Goal: Information Seeking & Learning: Learn about a topic

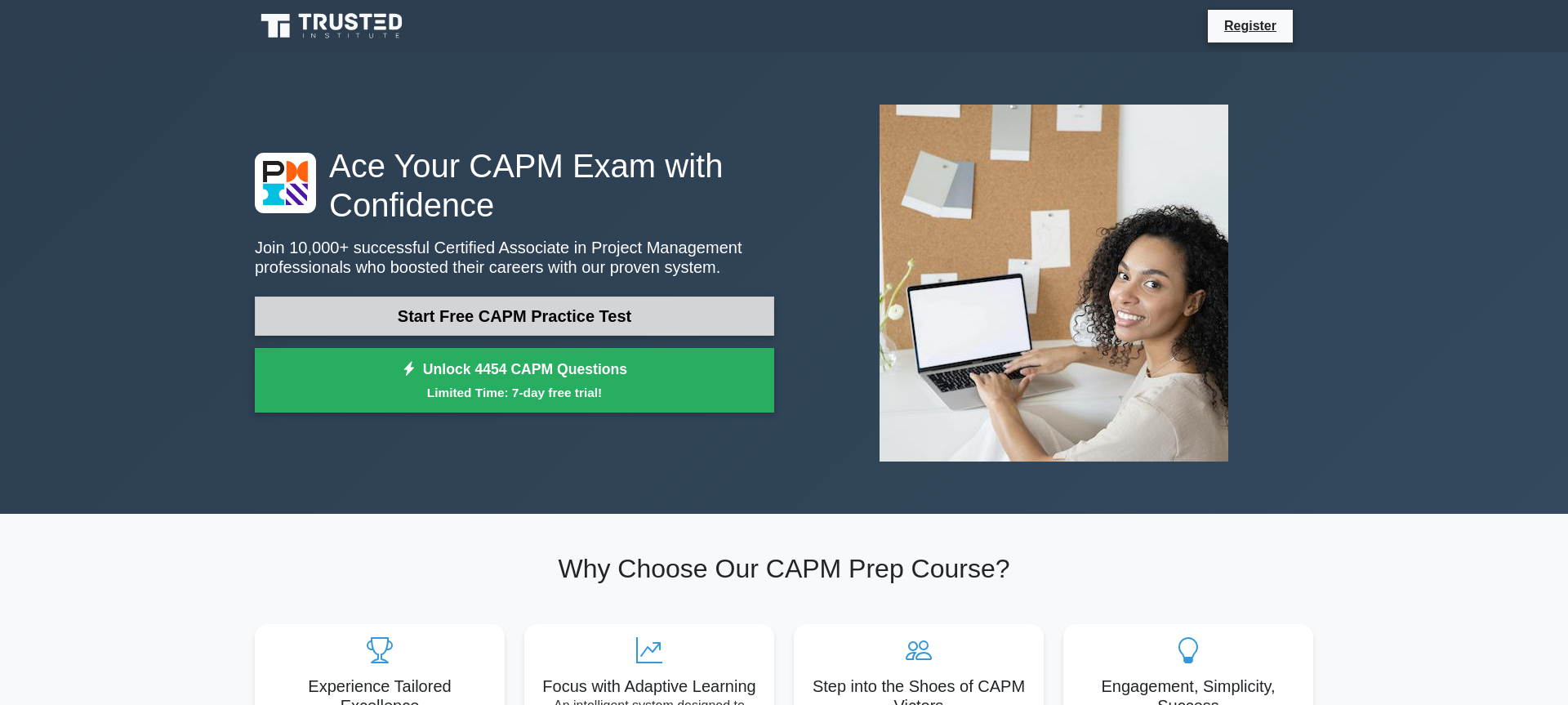
click at [565, 333] on link "Start Free CAPM Practice Test" at bounding box center [514, 316] width 519 height 39
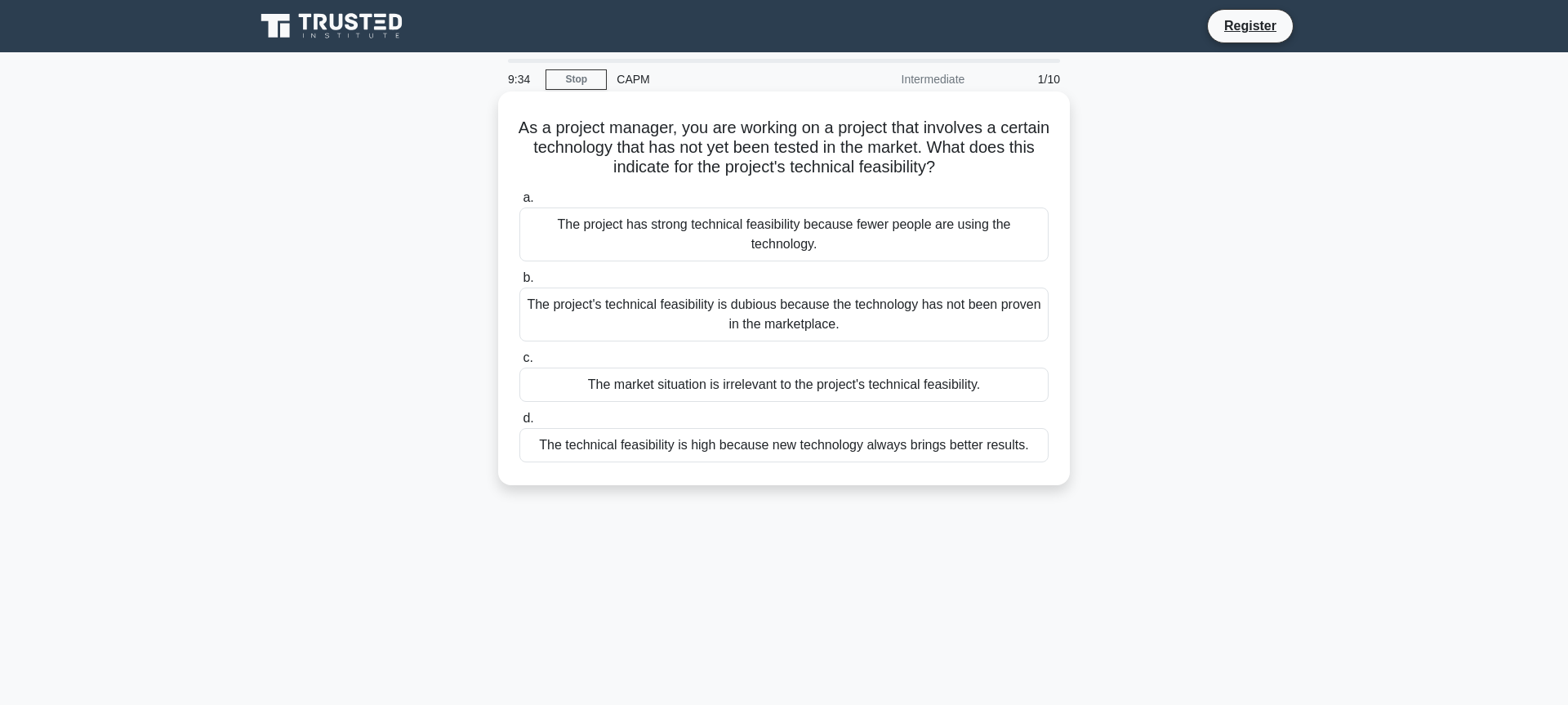
click at [787, 321] on div "The project's technical feasibility is dubious because the technology has not b…" at bounding box center [784, 314] width 530 height 54
click at [519, 283] on input "b. The project's technical feasibility is dubious because the technology has no…" at bounding box center [519, 278] width 0 height 10
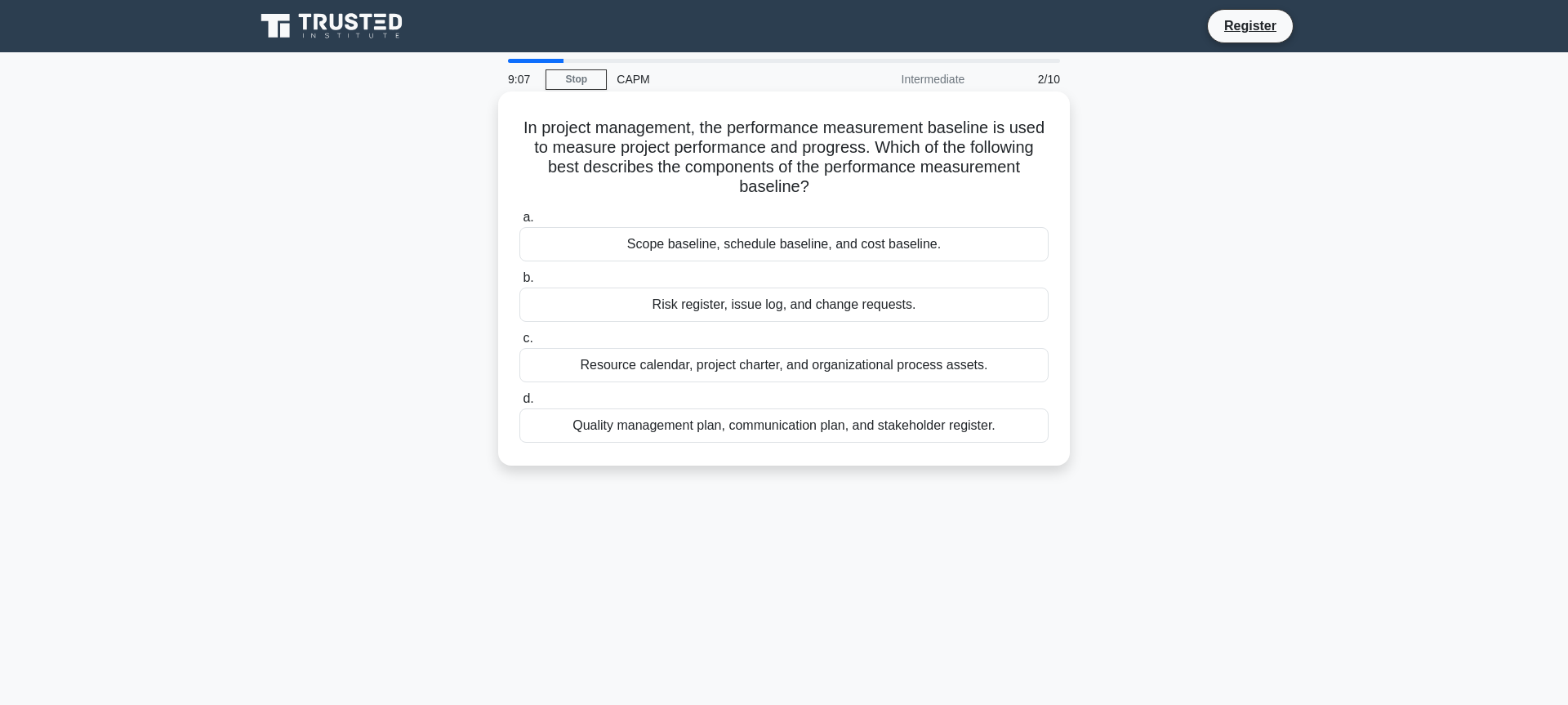
click at [741, 433] on div "Quality management plan, communication plan, and stakeholder register." at bounding box center [784, 425] width 530 height 35
click at [519, 405] on input "d. Quality management plan, communication plan, and stakeholder register." at bounding box center [519, 398] width 0 height 10
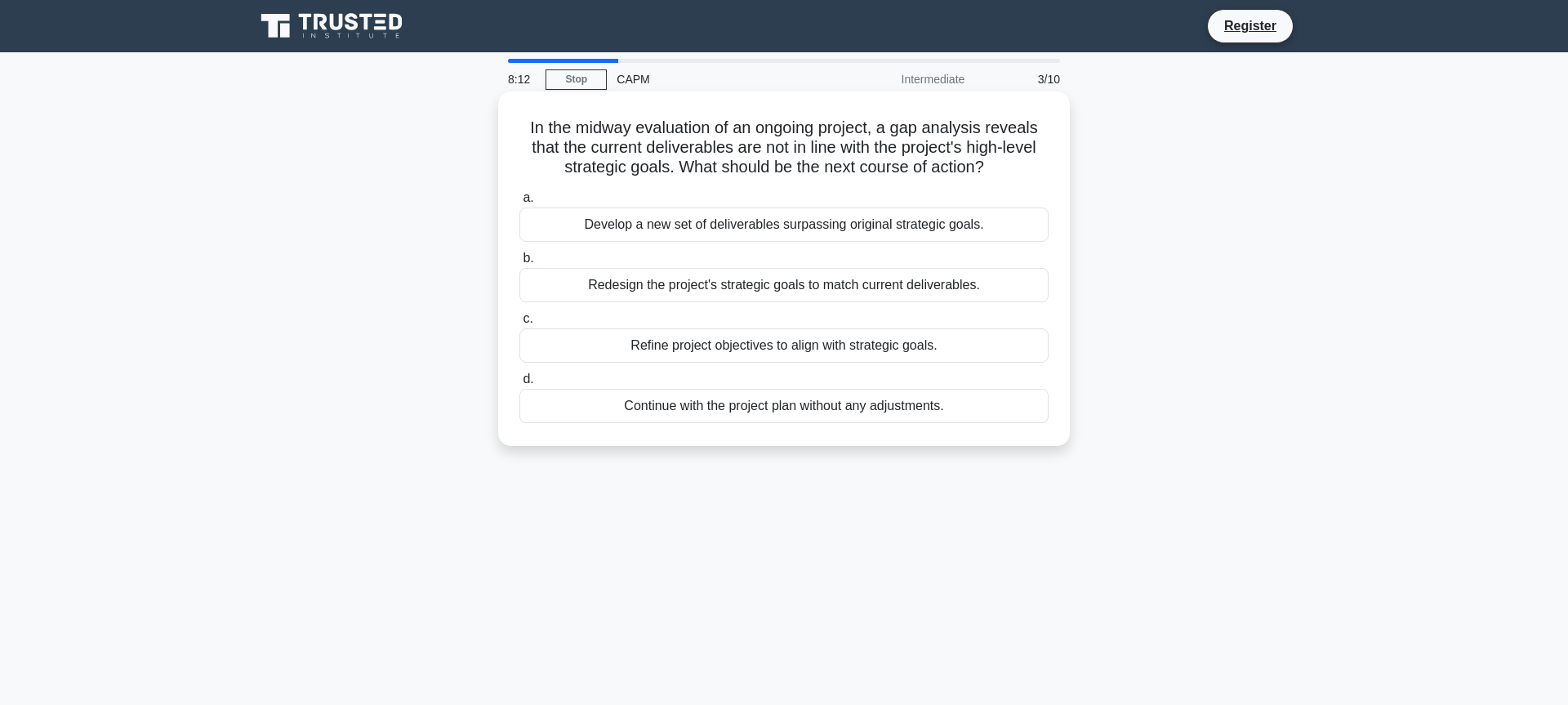
click at [834, 348] on div "Refine project objectives to align with strategic goals." at bounding box center [784, 345] width 530 height 35
click at [519, 325] on input "c. Refine project objectives to align with strategic goals." at bounding box center [519, 318] width 0 height 10
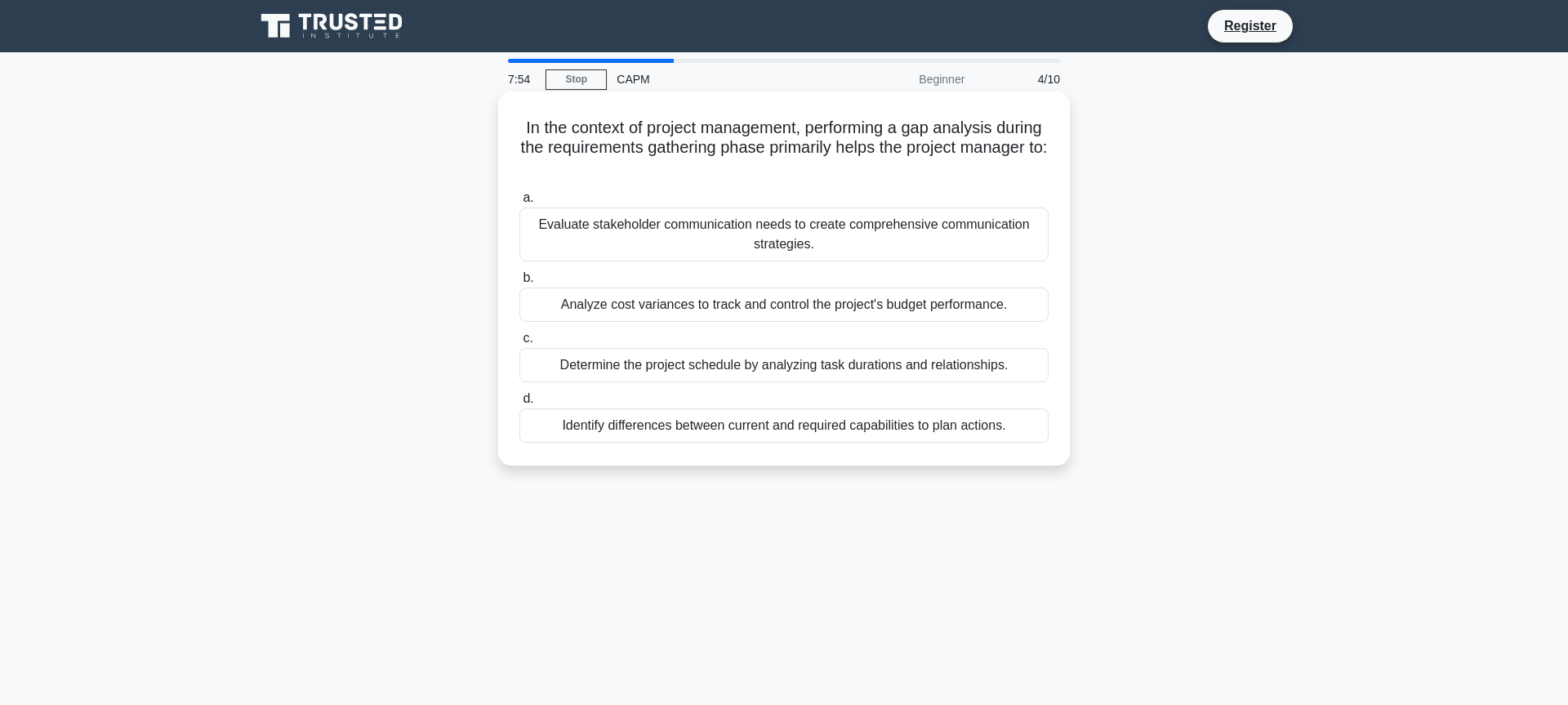
click at [723, 430] on div "Identify differences between current and required capabilities to plan actions." at bounding box center [784, 425] width 530 height 35
click at [519, 405] on input "d. Identify differences between current and required capabilities to plan actio…" at bounding box center [519, 398] width 0 height 10
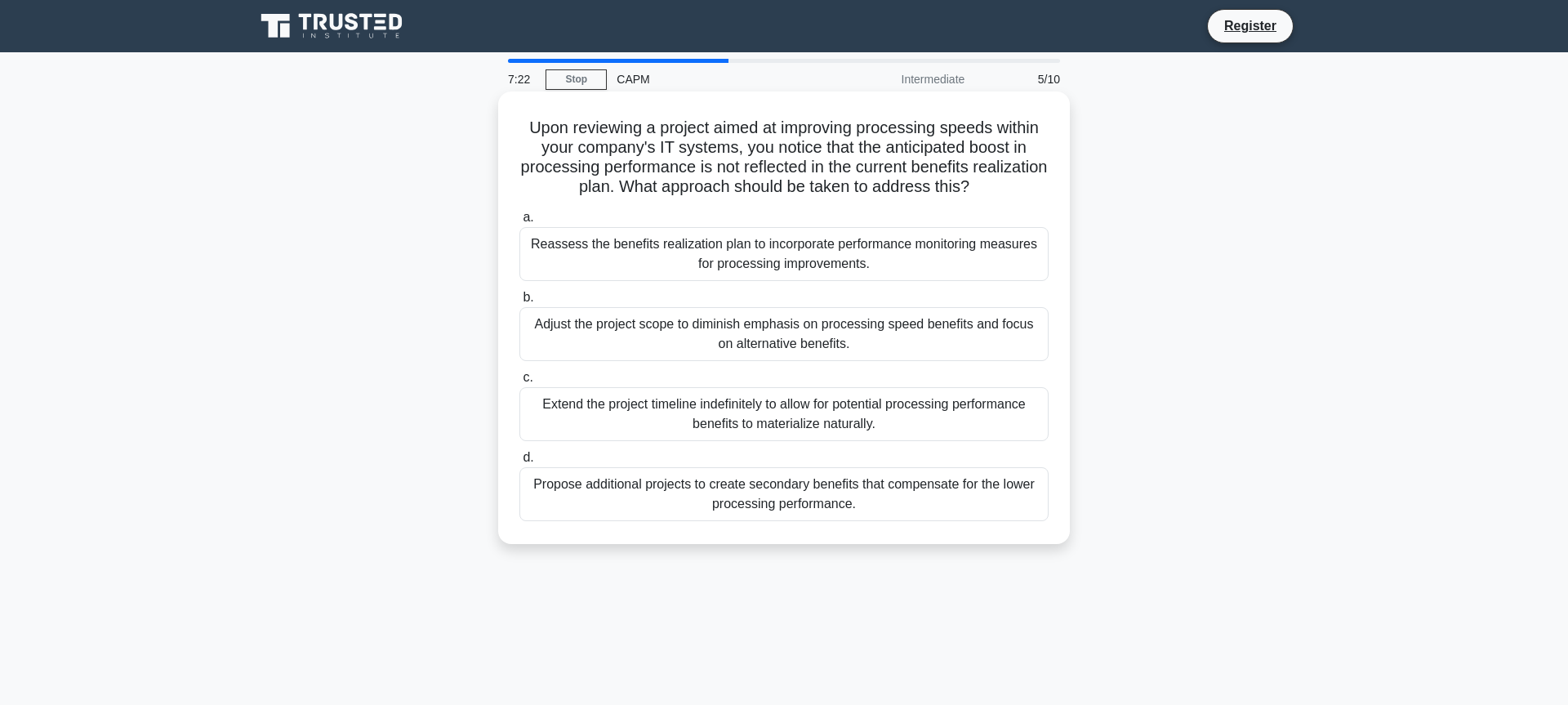
click at [899, 243] on div "Reassess the benefits realization plan to incorporate performance monitoring me…" at bounding box center [784, 255] width 530 height 54
click at [519, 223] on input "a. Reassess the benefits realization plan to incorporate performance monitoring…" at bounding box center [519, 217] width 0 height 10
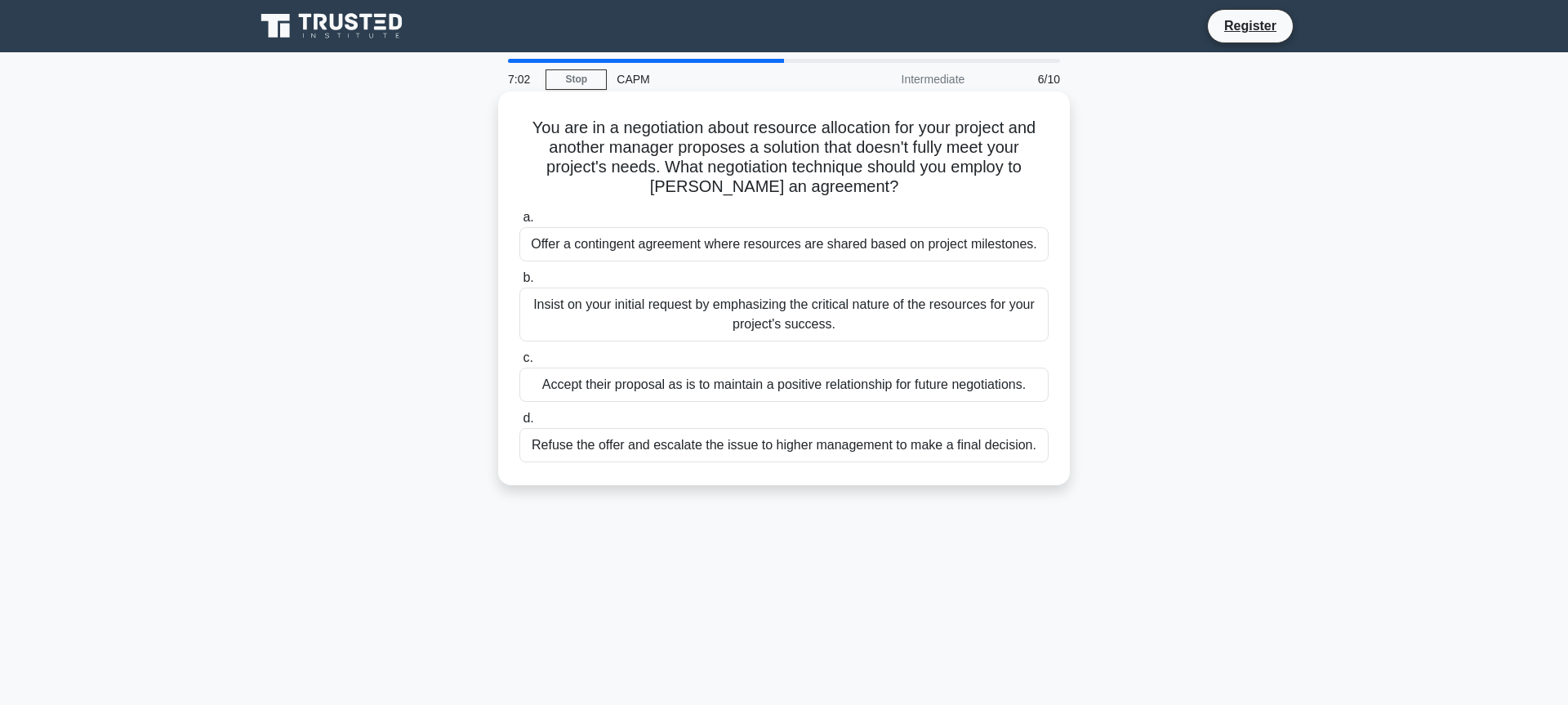
click at [676, 250] on div "Offer a contingent agreement where resources are shared based on project milest…" at bounding box center [784, 244] width 530 height 35
click at [519, 223] on input "a. Offer a contingent agreement where resources are shared based on project mil…" at bounding box center [519, 217] width 0 height 10
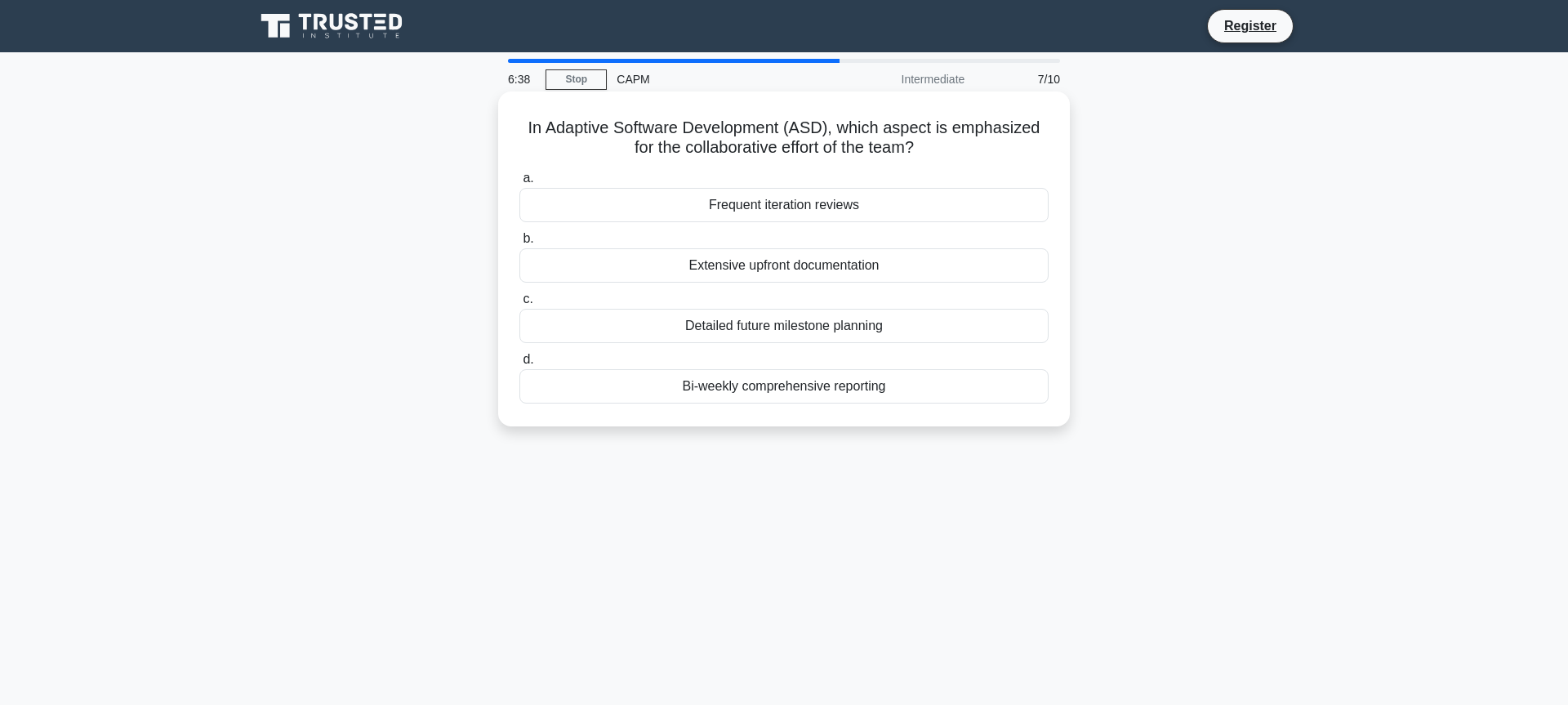
click at [787, 201] on div "Frequent iteration reviews" at bounding box center [784, 205] width 530 height 35
click at [519, 184] on input "a. Frequent iteration reviews" at bounding box center [519, 178] width 0 height 10
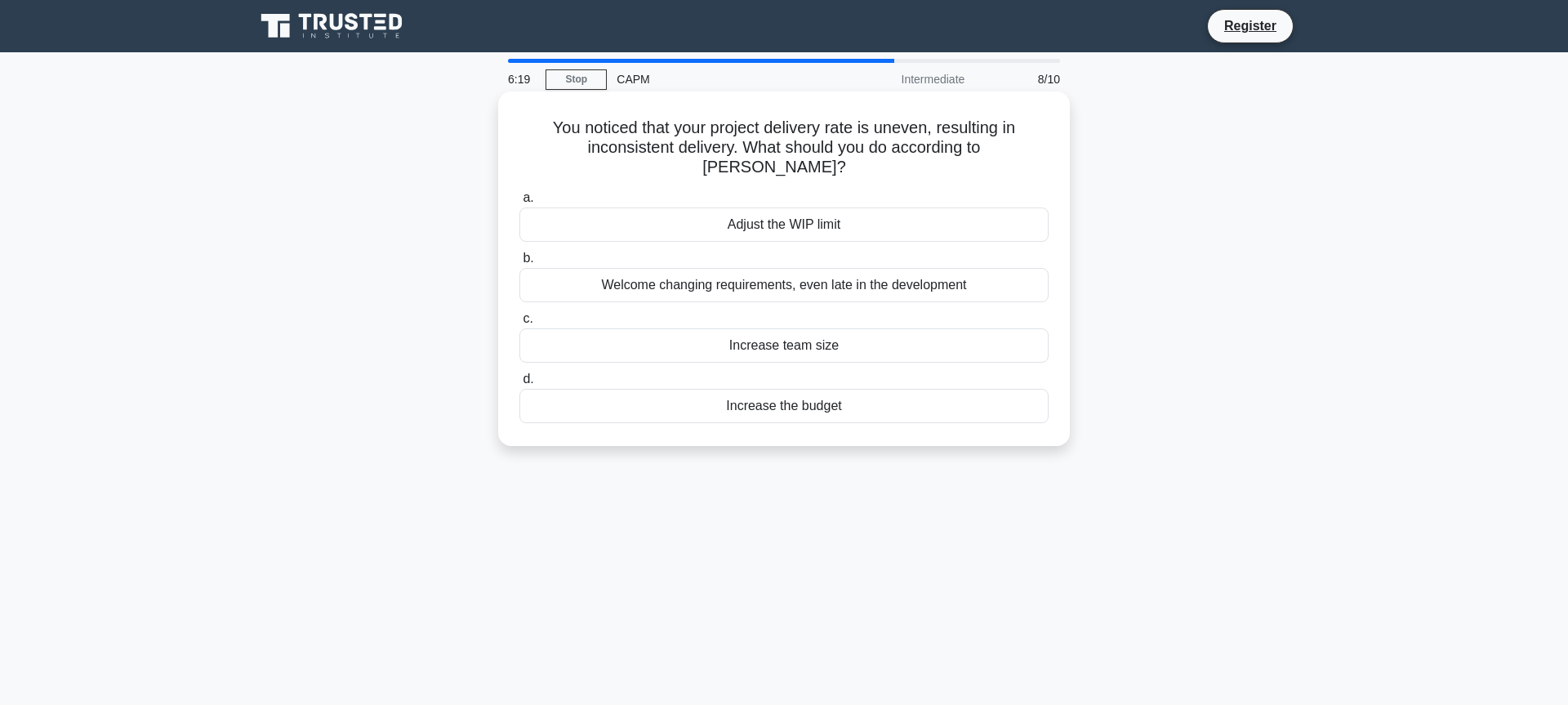
click at [790, 269] on div "Welcome changing requirements, even late in the development" at bounding box center [784, 284] width 530 height 35
click at [519, 264] on input "b. Welcome changing requirements, even late in the development" at bounding box center [519, 258] width 0 height 10
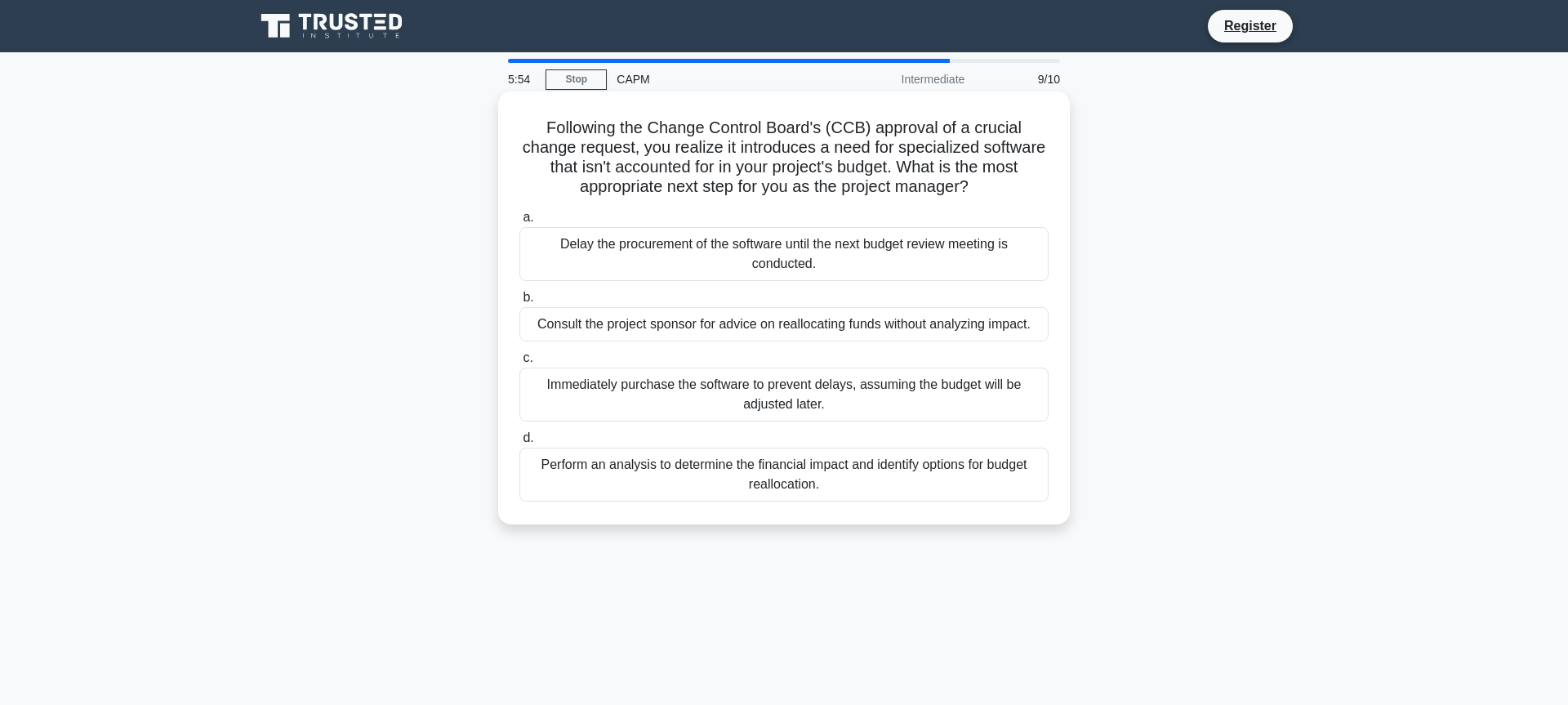
click at [778, 490] on div "Perform an analysis to determine the financial impact and identify options for …" at bounding box center [784, 475] width 530 height 54
click at [519, 444] on input "d. Perform an analysis to determine the financial impact and identify options f…" at bounding box center [519, 437] width 0 height 10
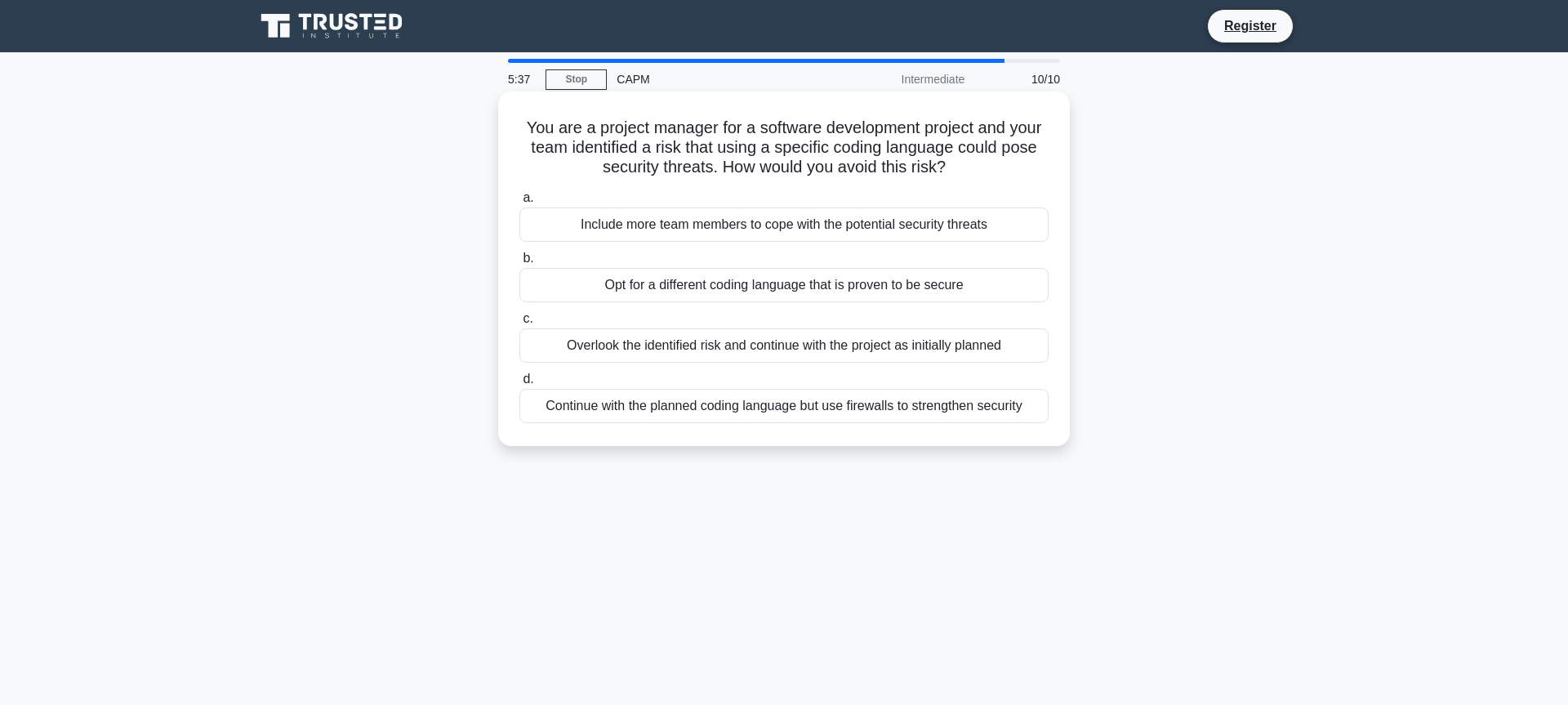
click at [694, 287] on div "Opt for a different coding language that is proven to be secure" at bounding box center [784, 284] width 530 height 35
click at [519, 264] on input "b. Opt for a different coding language that is proven to be secure" at bounding box center [519, 258] width 0 height 10
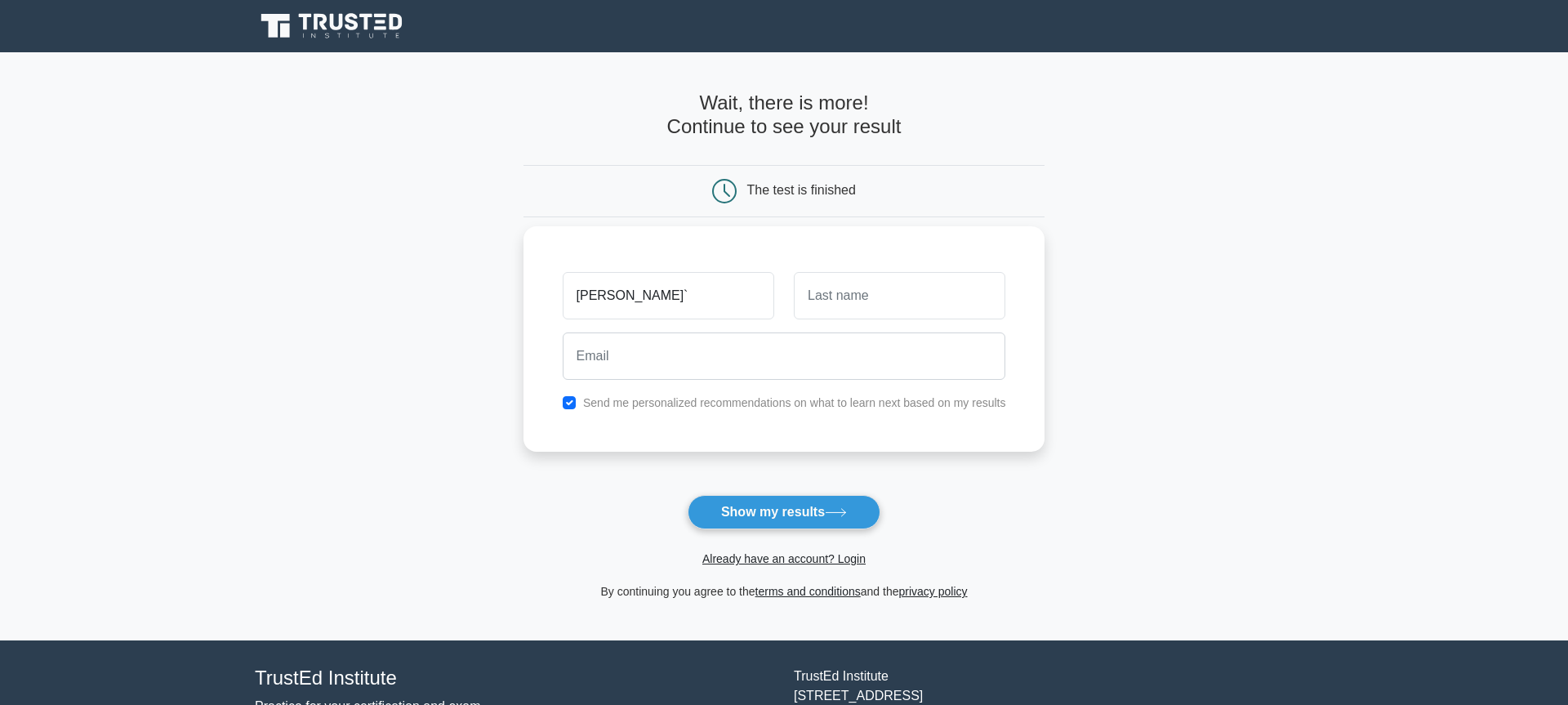
type input "Tricia`"
type input "Fern"
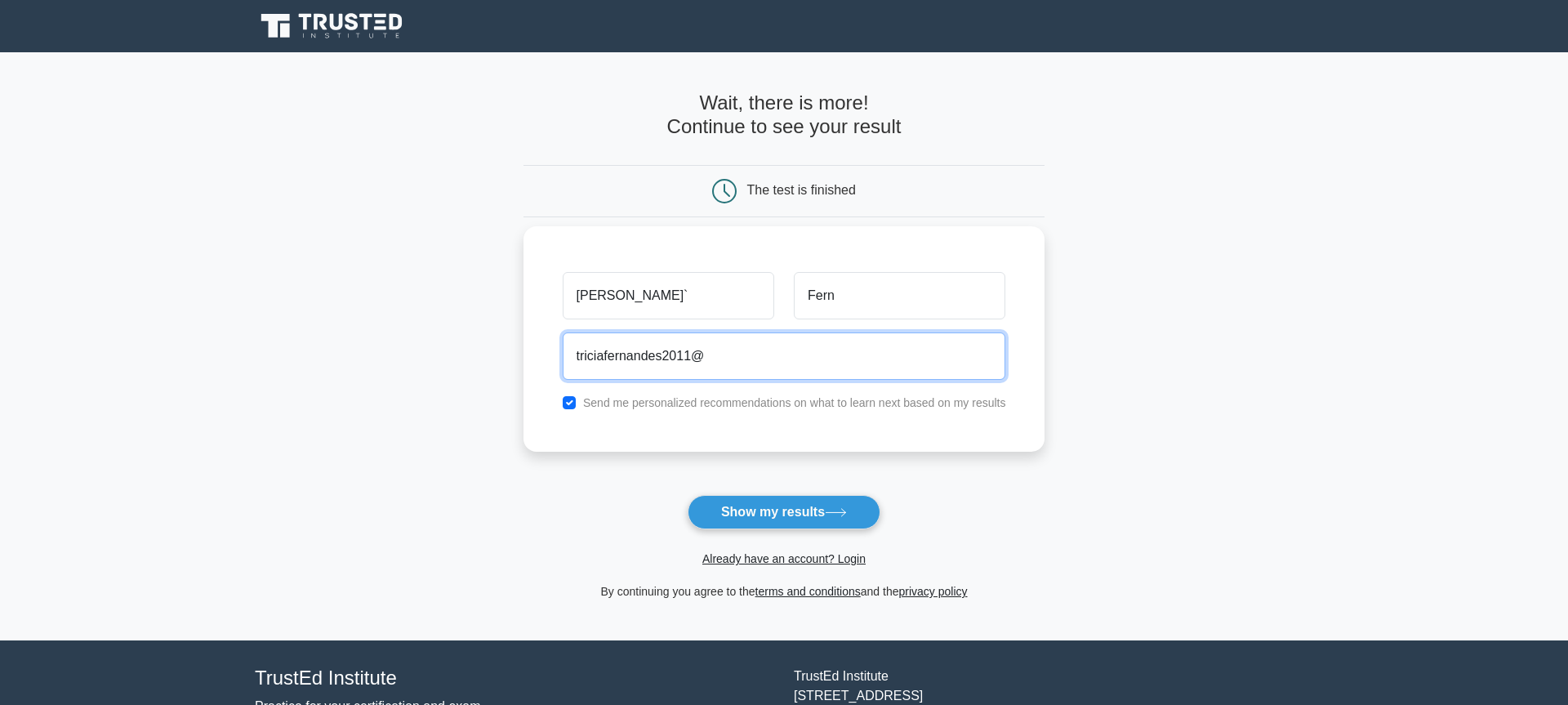
type input "triciafernandes2011@gmail.com"
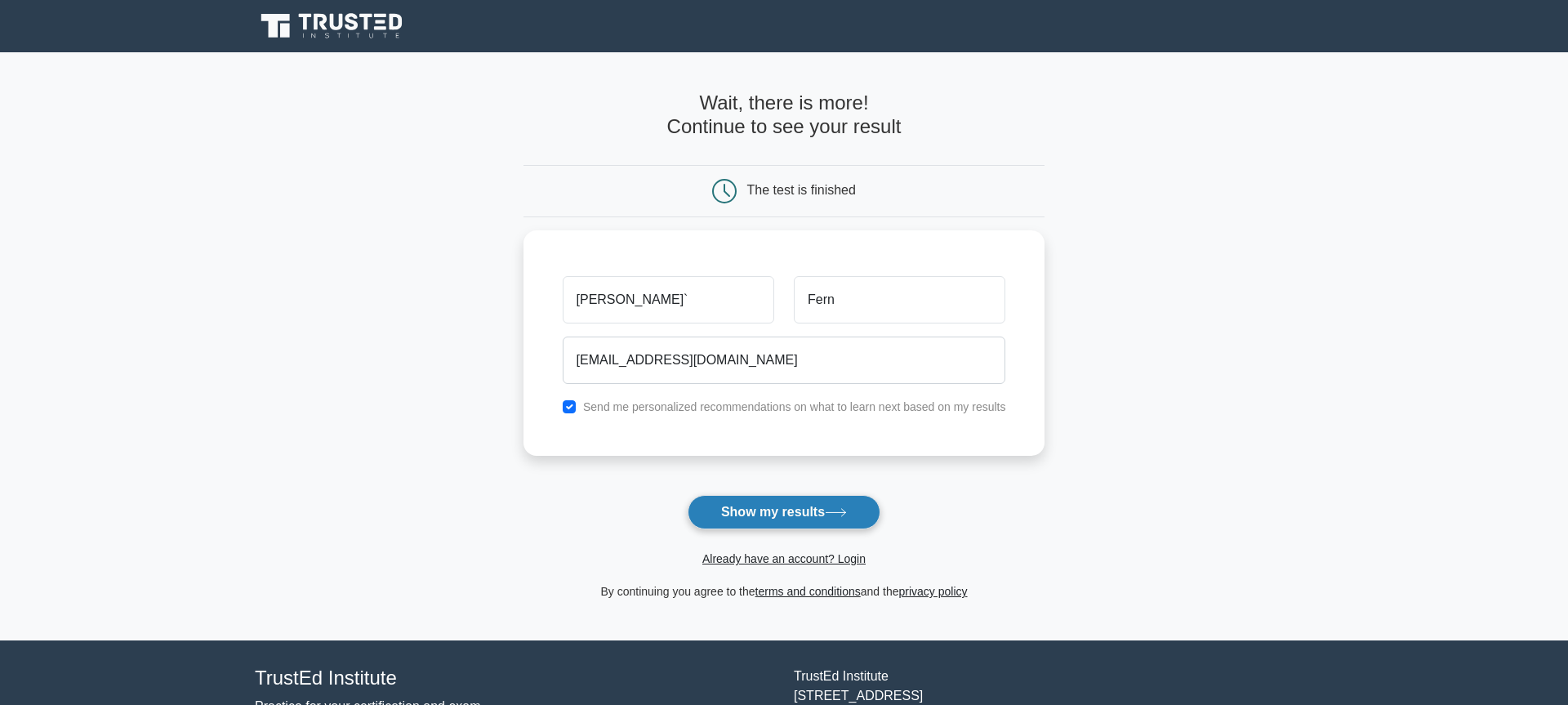
click at [833, 518] on button "Show my results" at bounding box center [784, 512] width 193 height 35
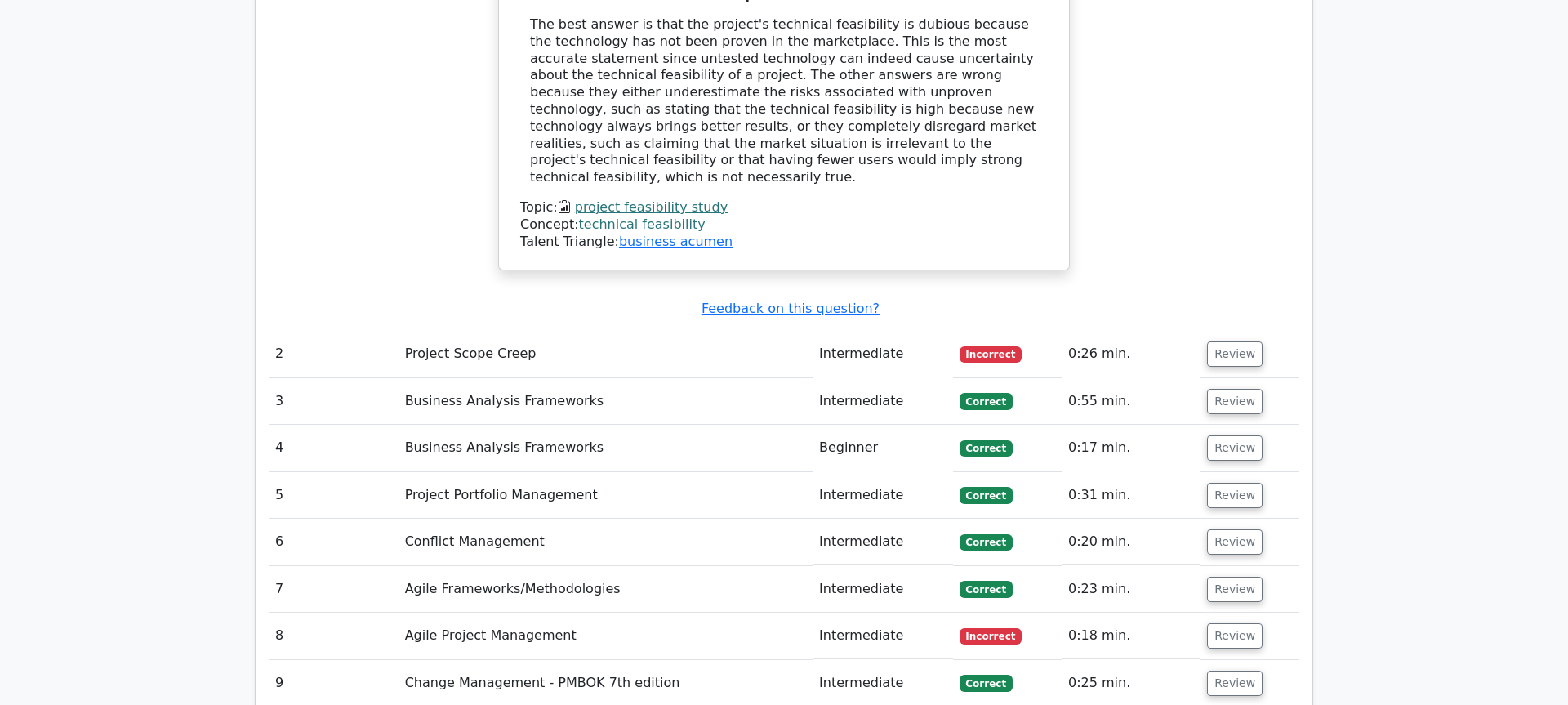
scroll to position [1977, 0]
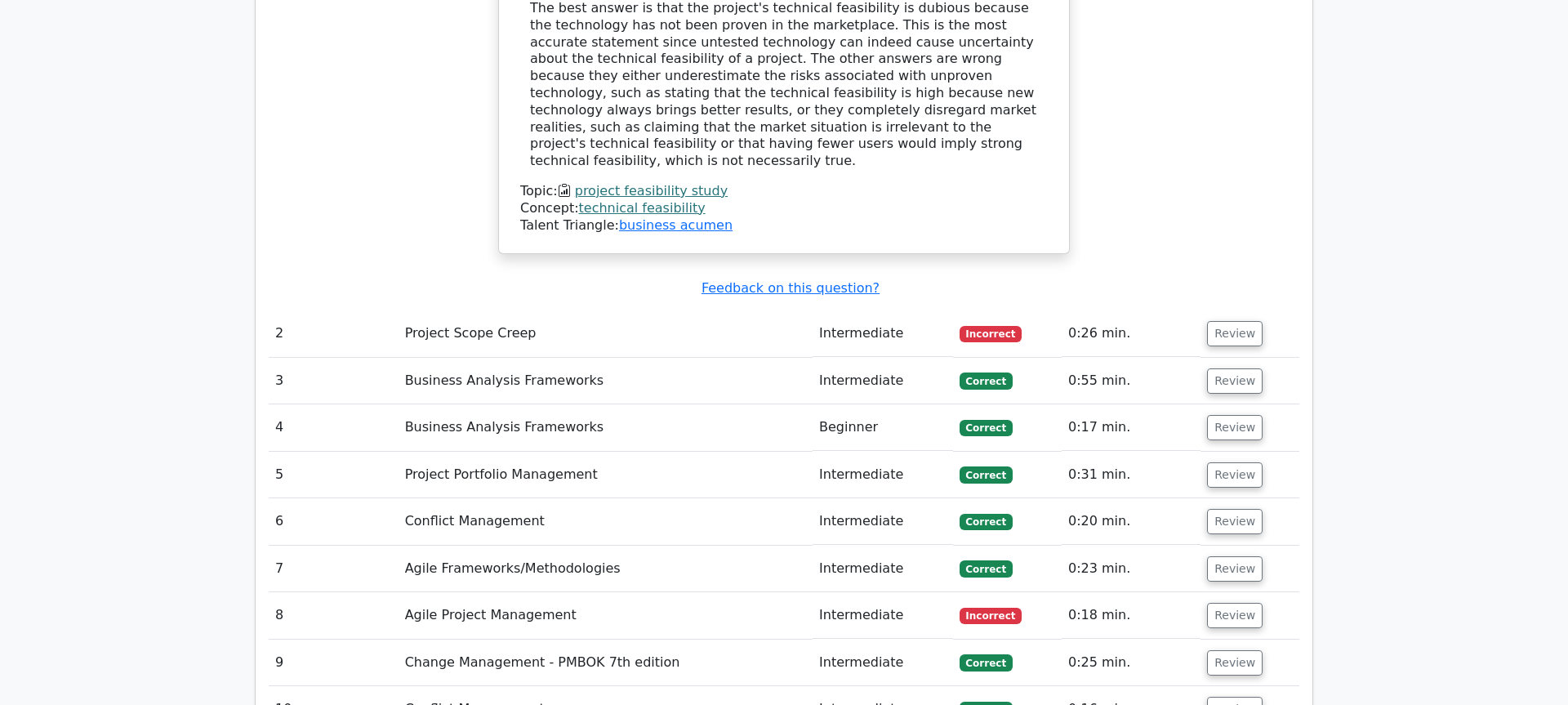
click at [803, 311] on td "Project Scope Creep" at bounding box center [606, 334] width 414 height 47
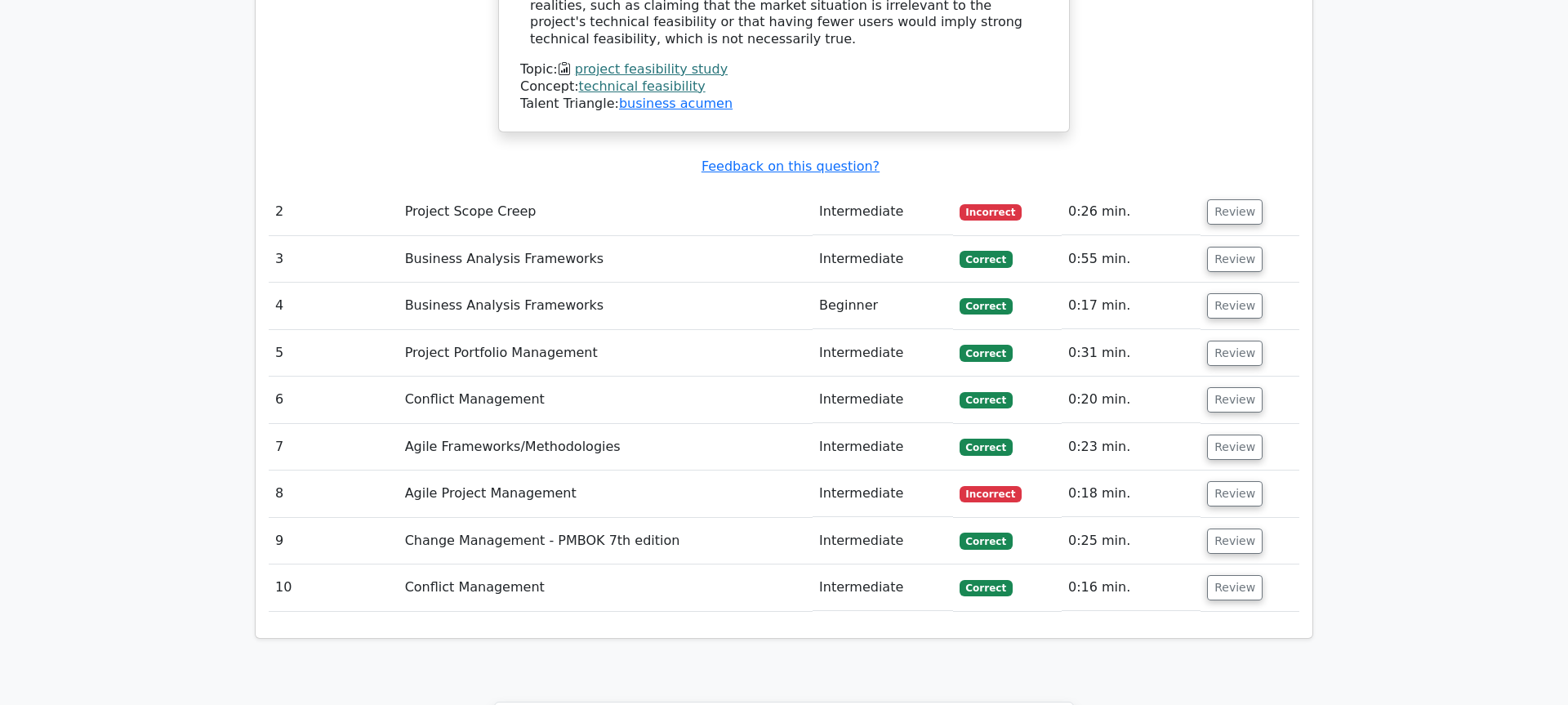
scroll to position [2104, 0]
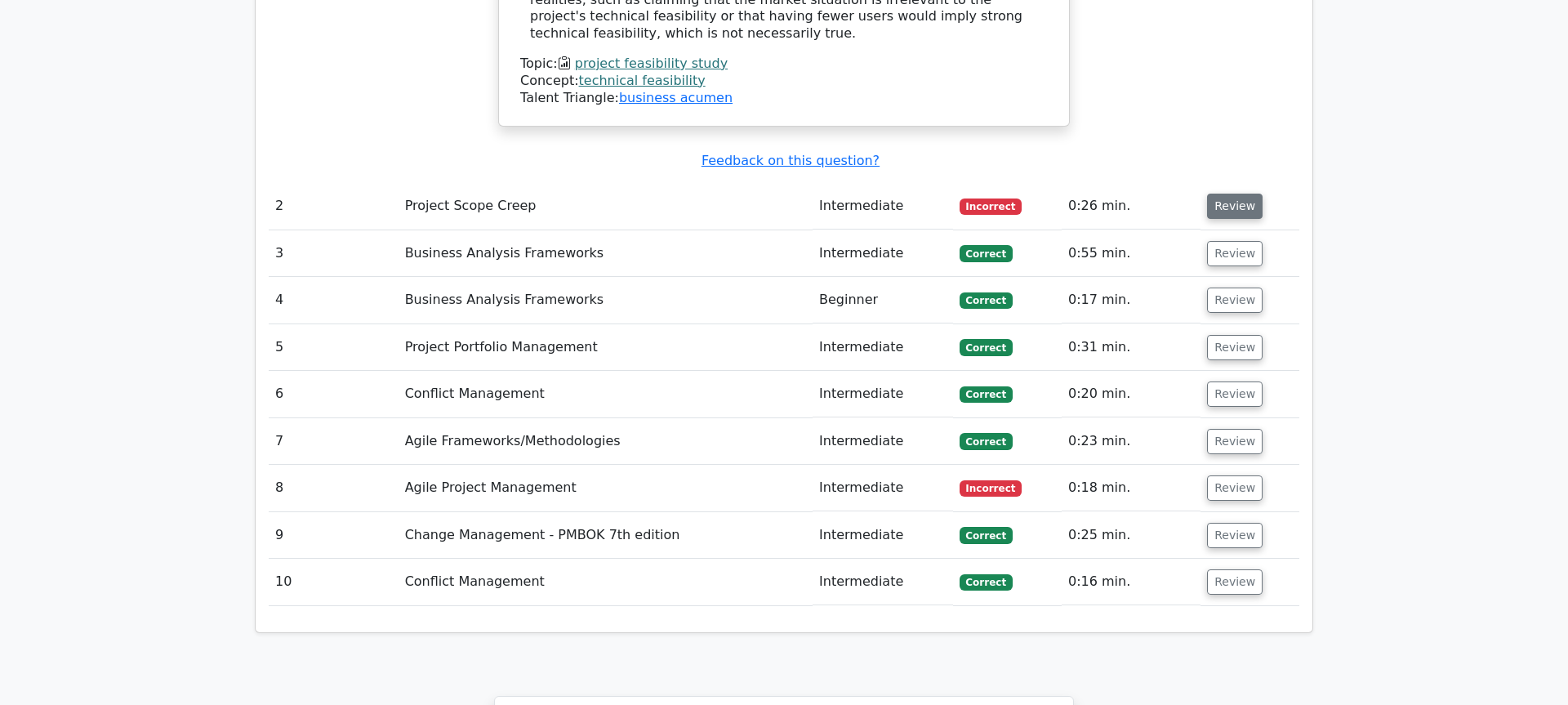
click at [1222, 194] on button "Review" at bounding box center [1235, 206] width 56 height 25
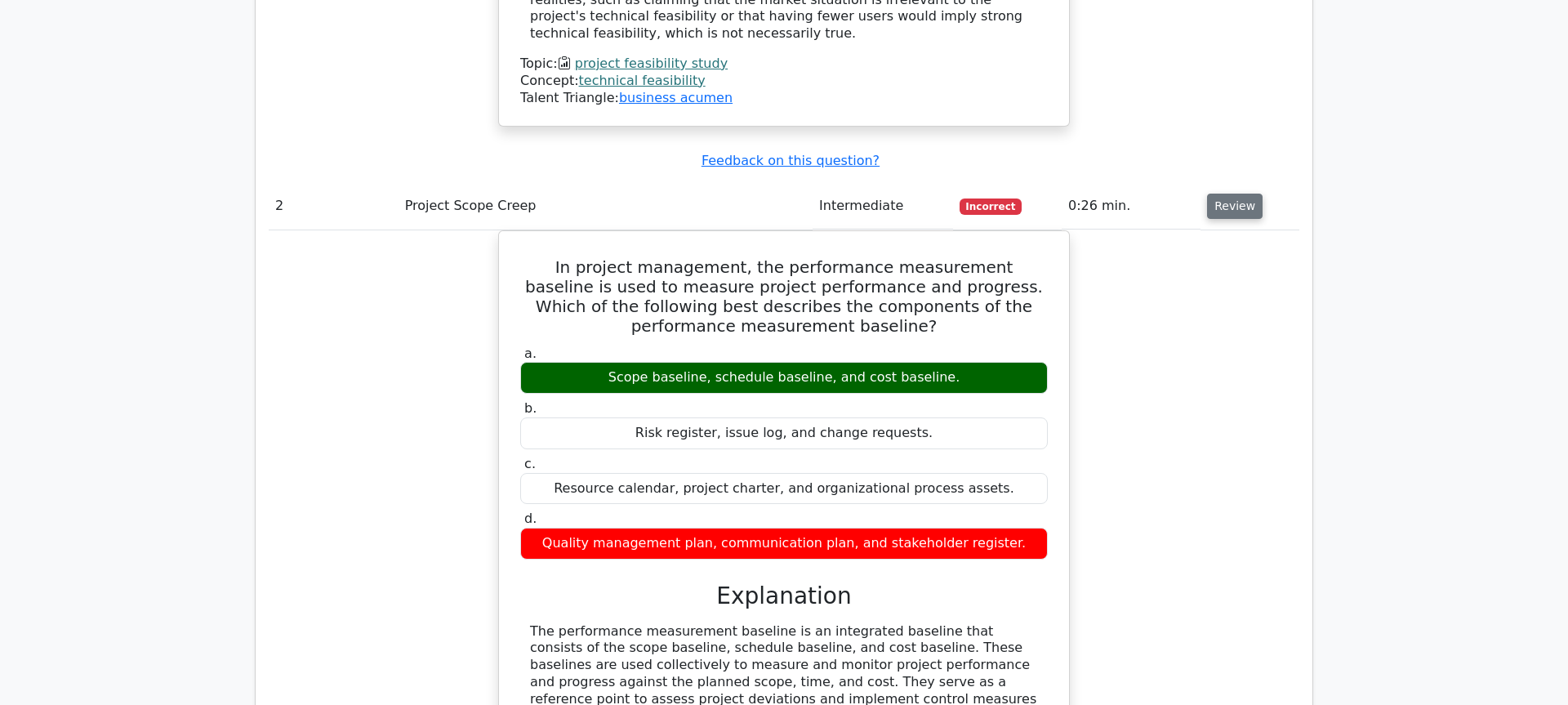
click at [1223, 194] on button "Review" at bounding box center [1235, 206] width 56 height 25
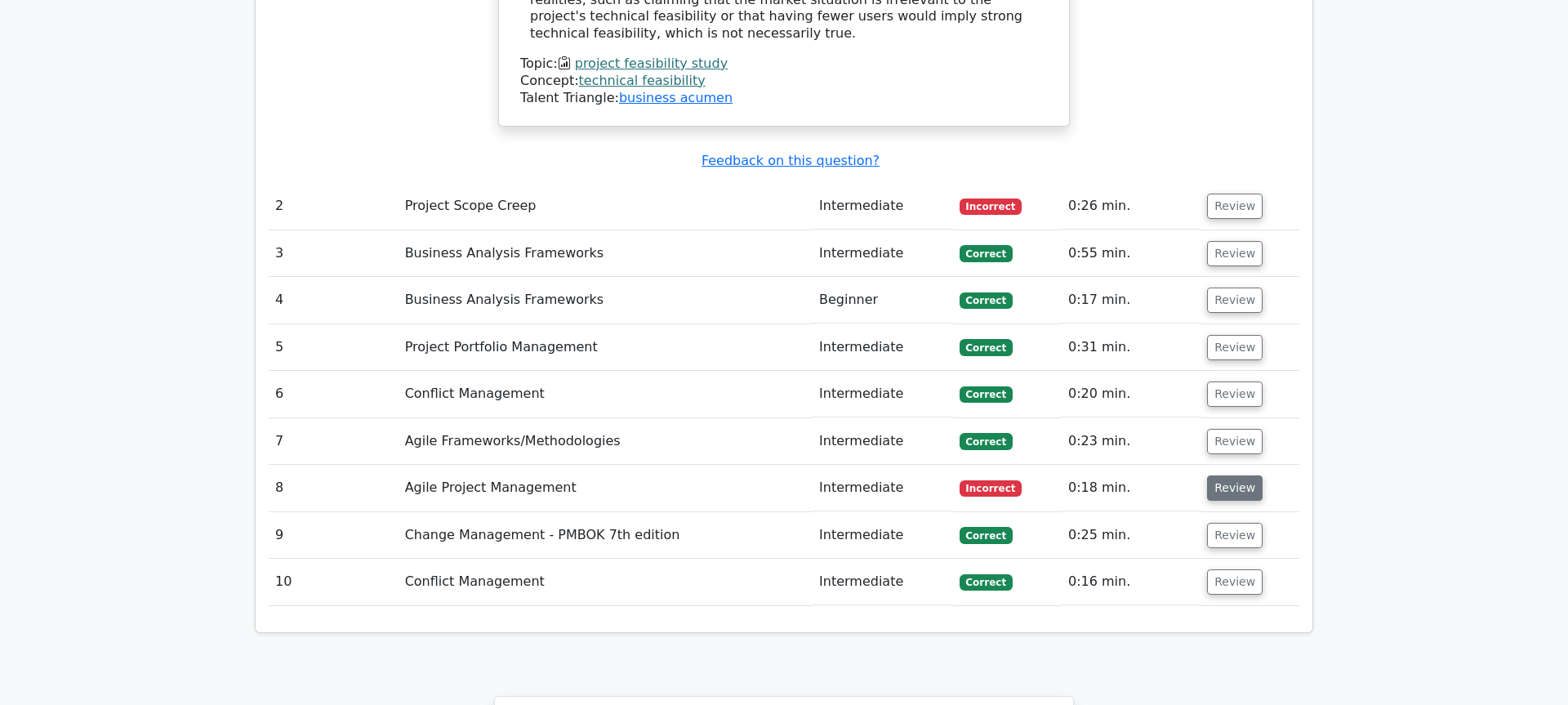
click at [1237, 476] on button "Review" at bounding box center [1235, 488] width 56 height 25
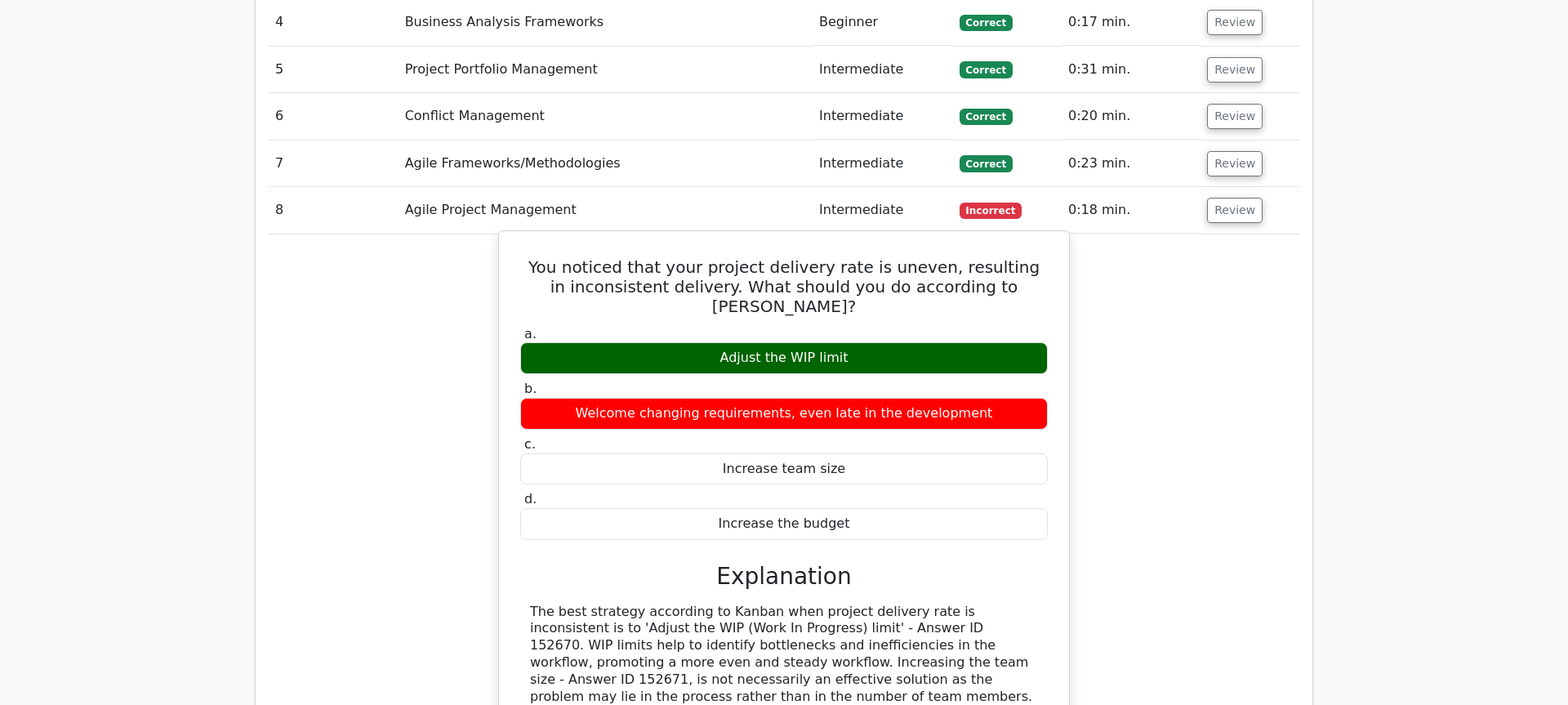
scroll to position [2383, 0]
